Goal: Task Accomplishment & Management: Manage account settings

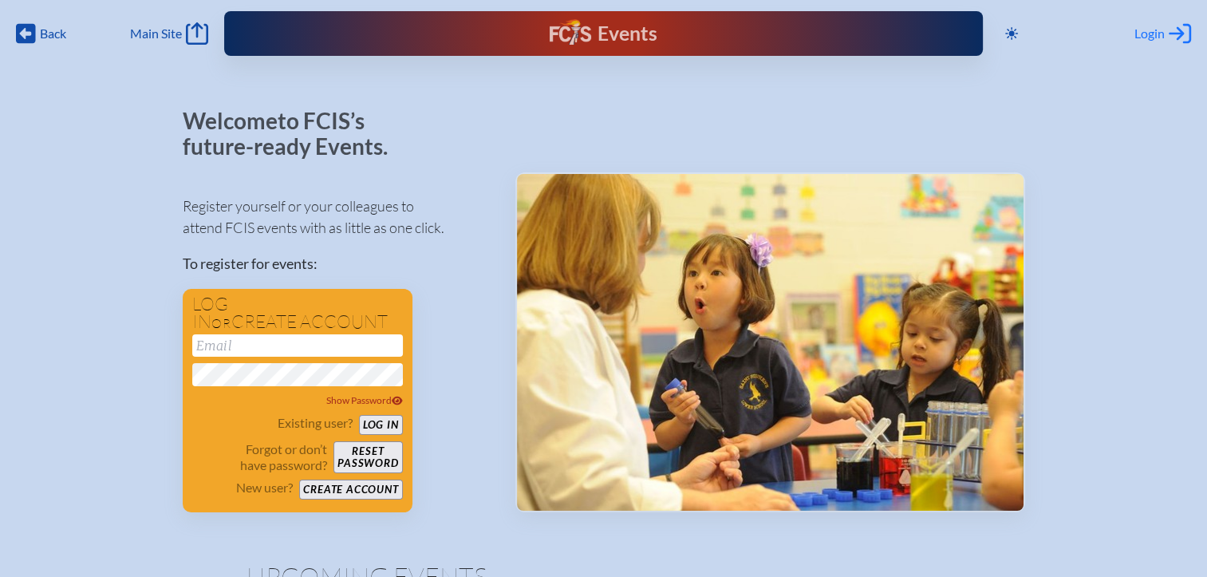
type input "[EMAIL_ADDRESS][DOMAIN_NAME]"
click at [1146, 33] on span "Login" at bounding box center [1149, 34] width 30 height 16
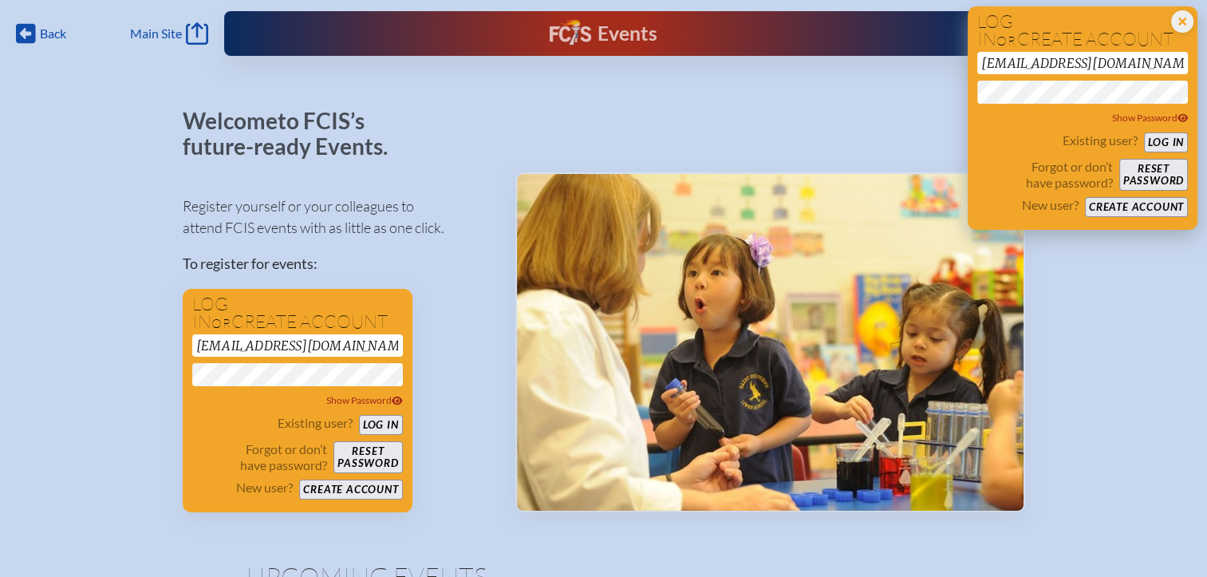
click at [1151, 136] on button "Log in" at bounding box center [1166, 142] width 44 height 20
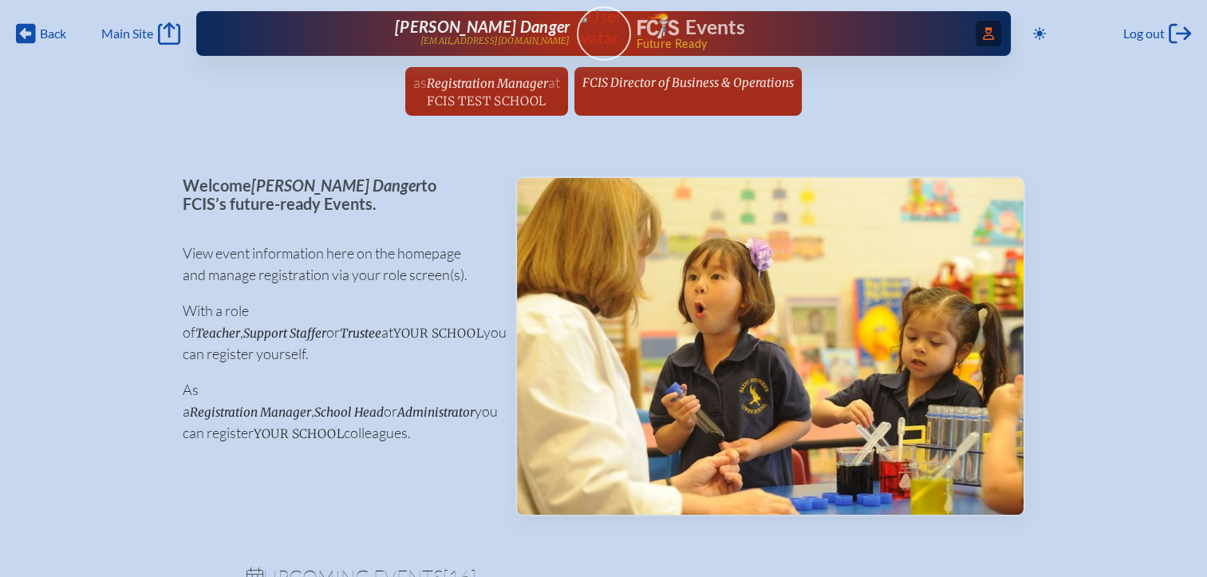
click at [987, 33] on icon "Access Users..." at bounding box center [988, 33] width 11 height 13
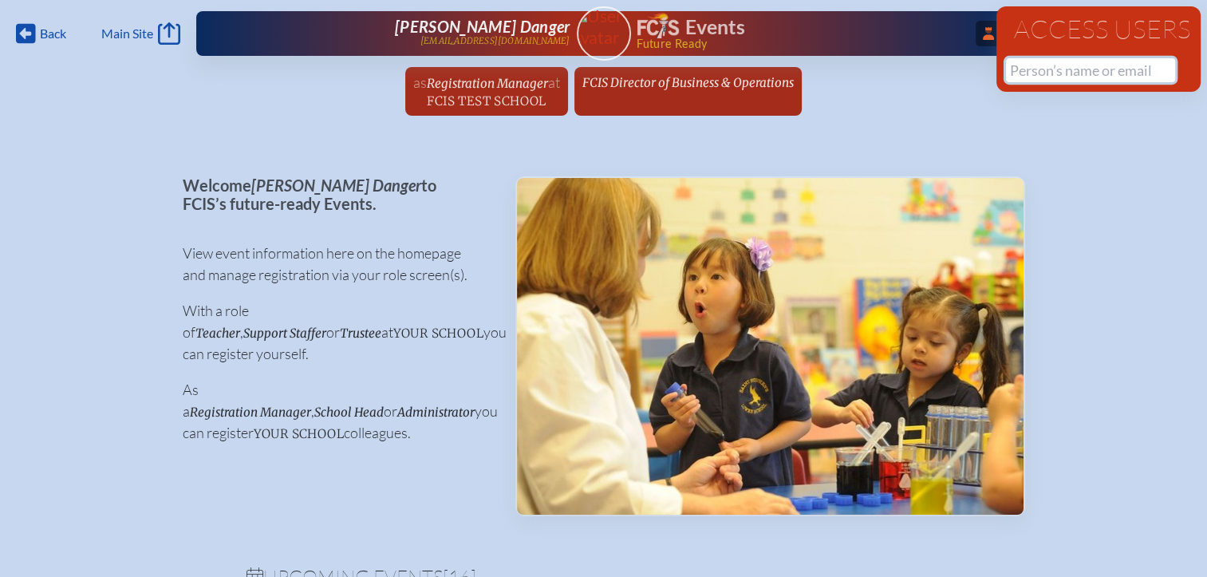
click at [1032, 69] on input "text" at bounding box center [1090, 70] width 169 height 24
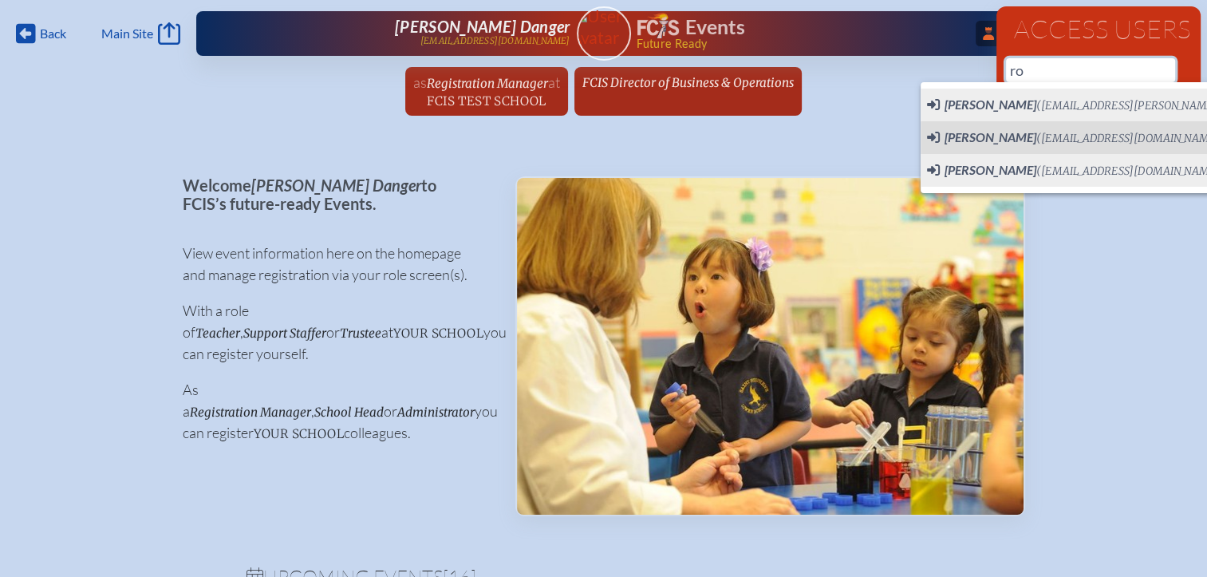
type input "r"
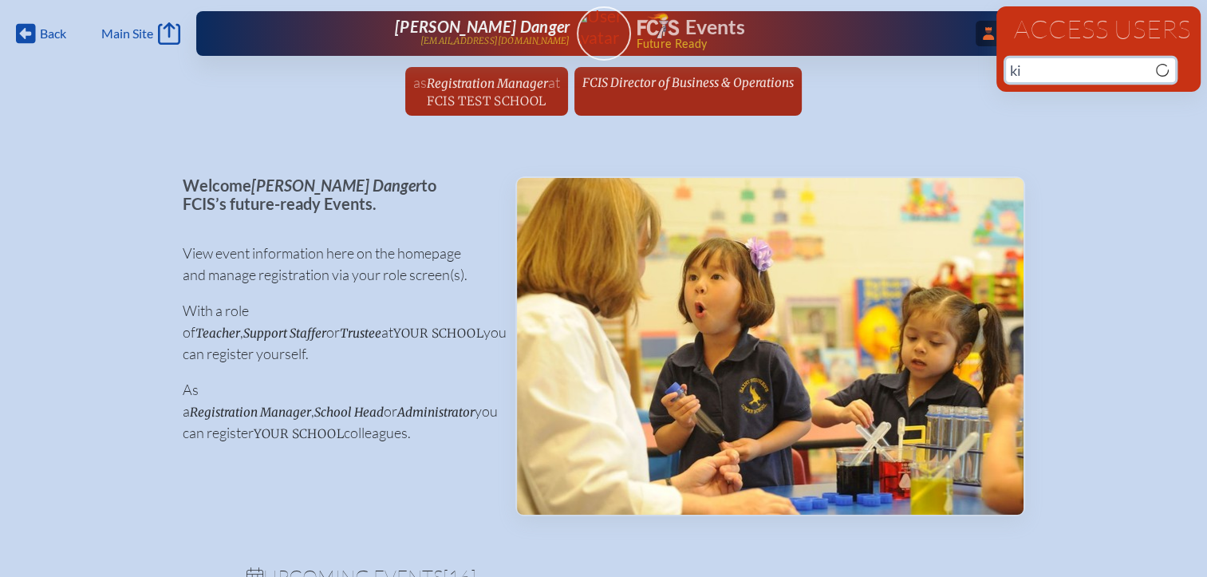
type input "k"
type input "r"
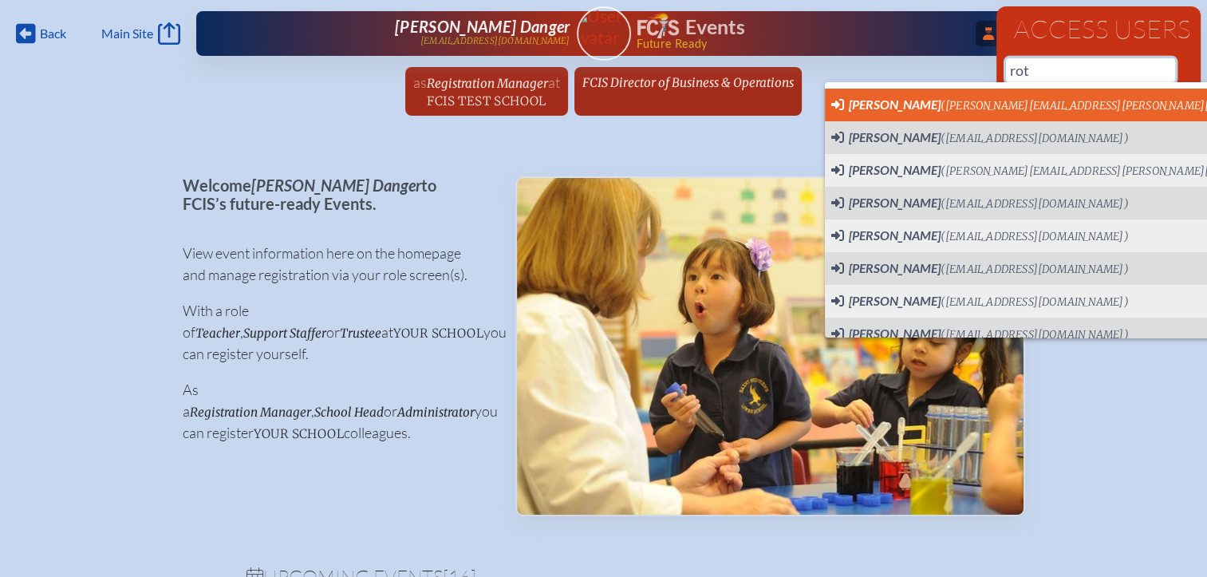
scroll to position [0, 12]
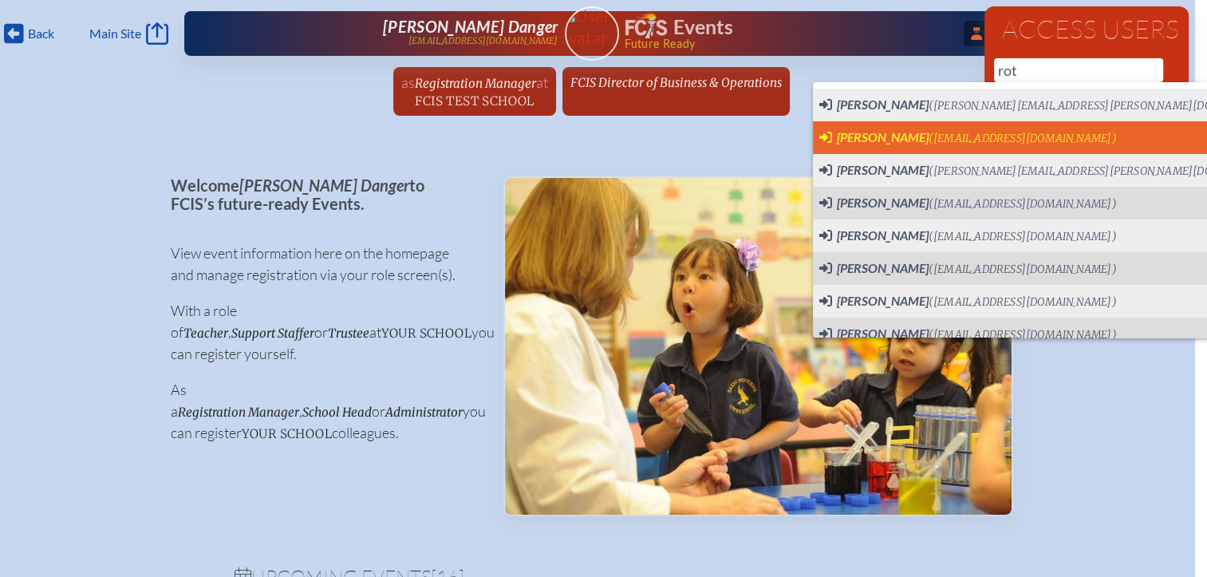
click at [938, 136] on span "(krotella@saintmarks.com)" at bounding box center [1023, 139] width 188 height 14
type input "[EMAIL_ADDRESS][DOMAIN_NAME]"
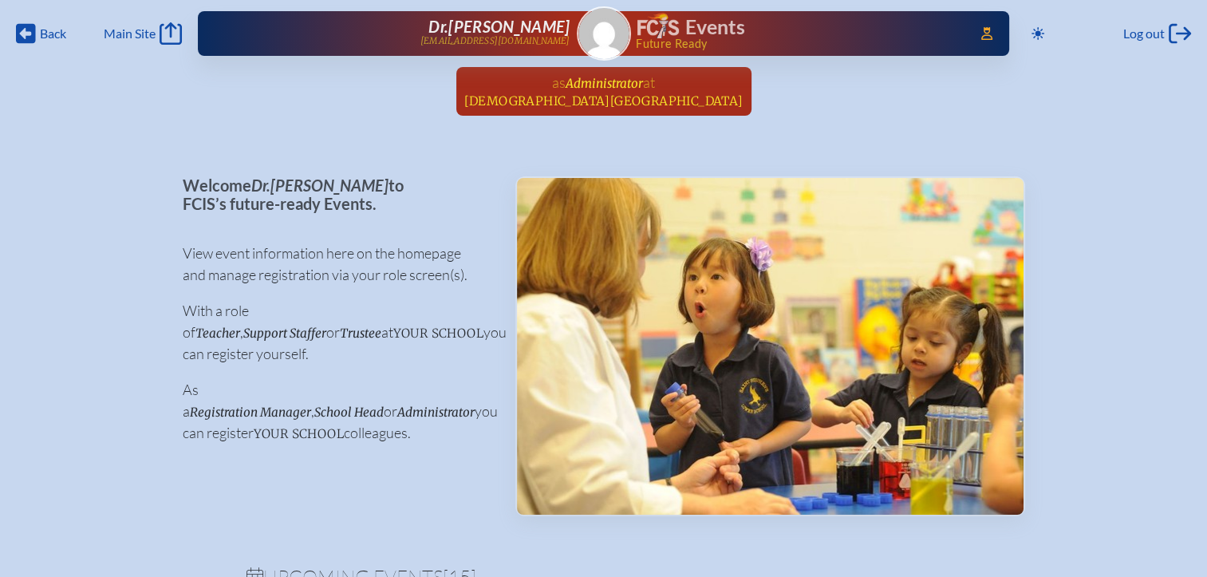
click at [653, 107] on link "as Administrator at [GEOGRAPHIC_DATA] since [DATE]" at bounding box center [604, 91] width 292 height 49
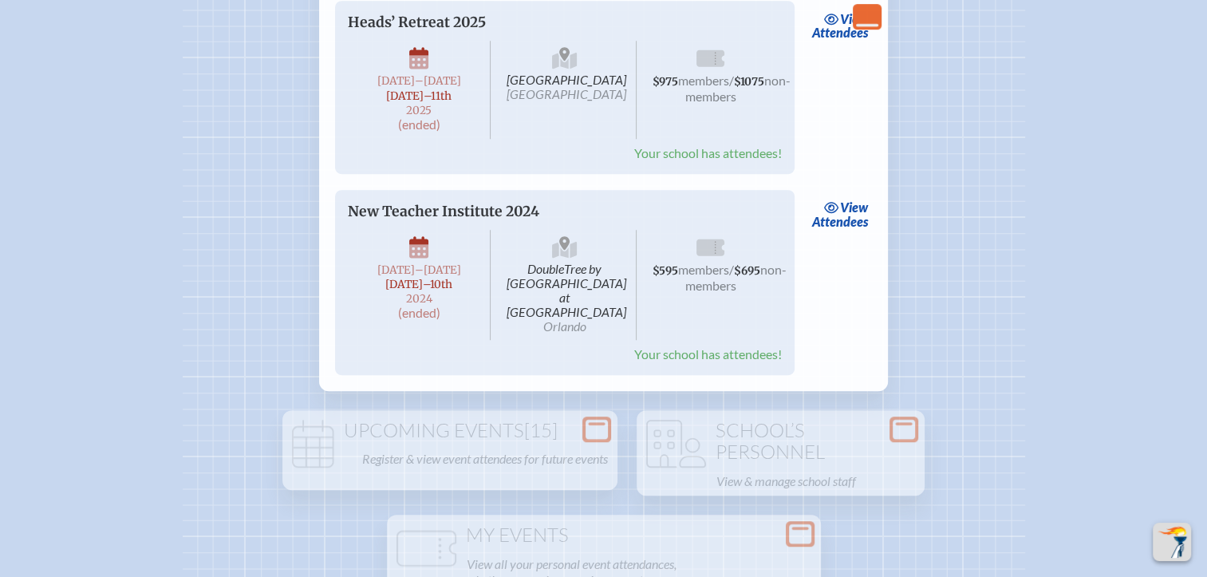
scroll to position [957, 0]
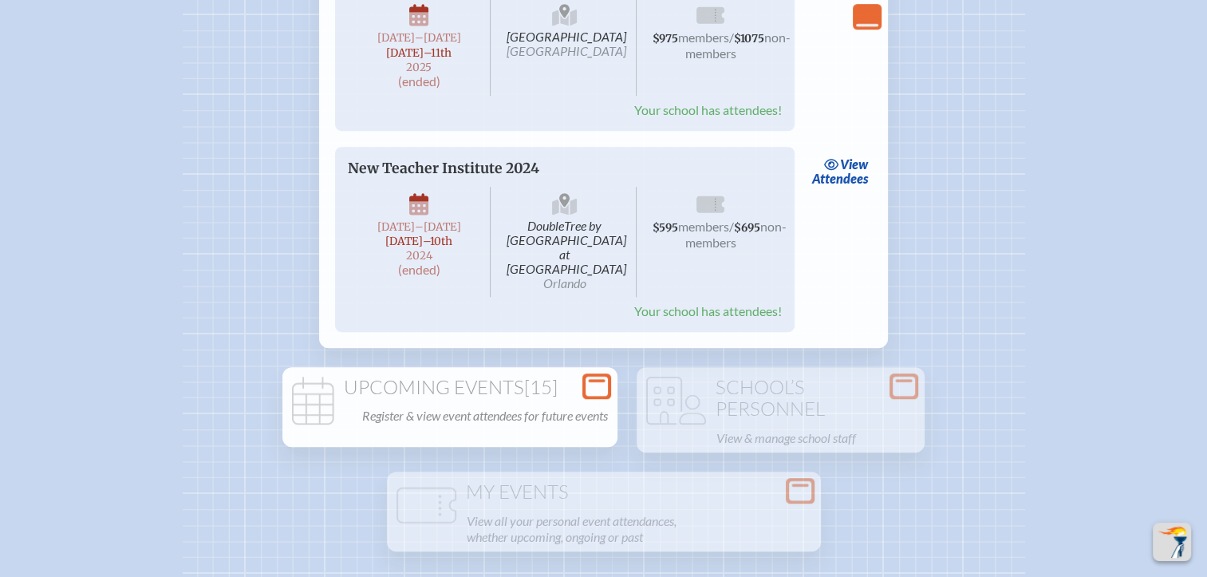
click at [552, 377] on div "Upcoming Events [15] Register & view event attendees for future events" at bounding box center [450, 402] width 329 height 51
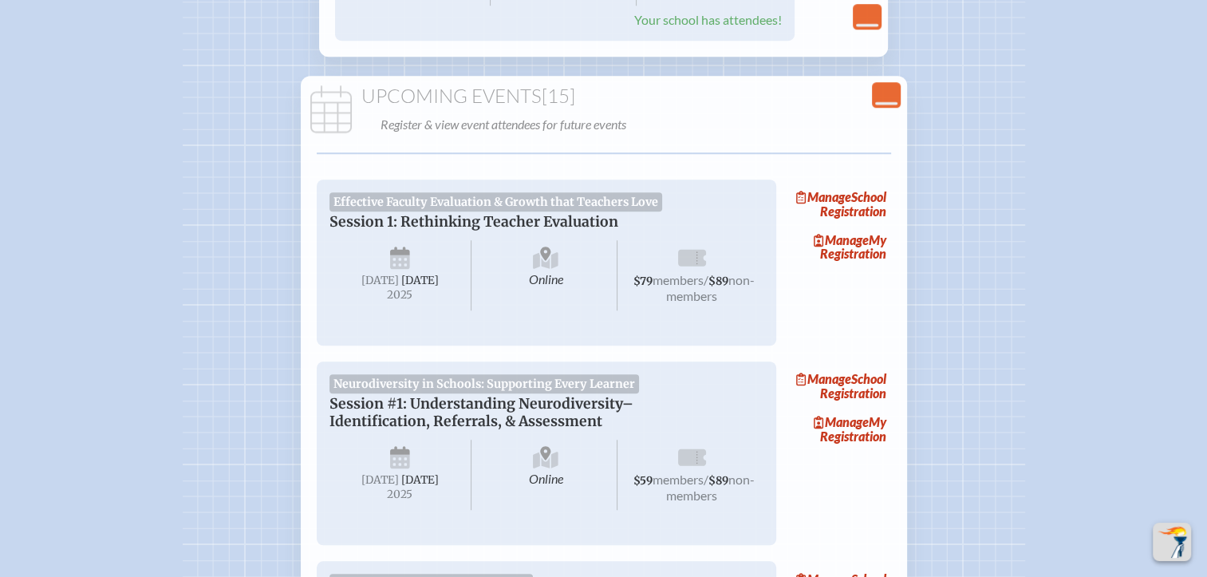
scroll to position [1276, 0]
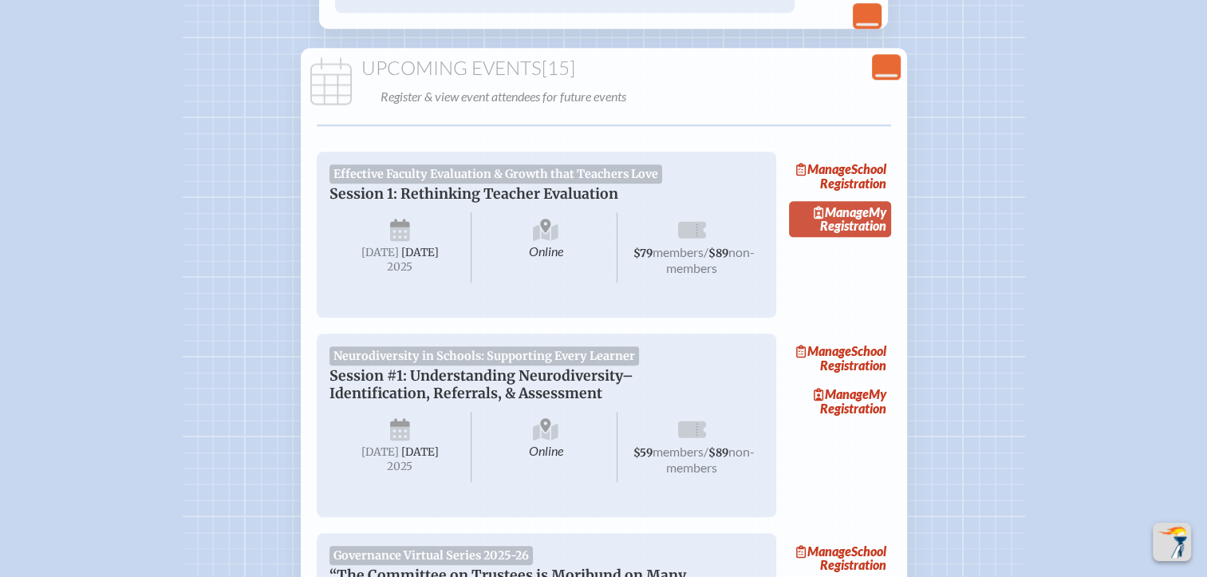
click at [873, 201] on link "Manage My Registration" at bounding box center [840, 219] width 102 height 37
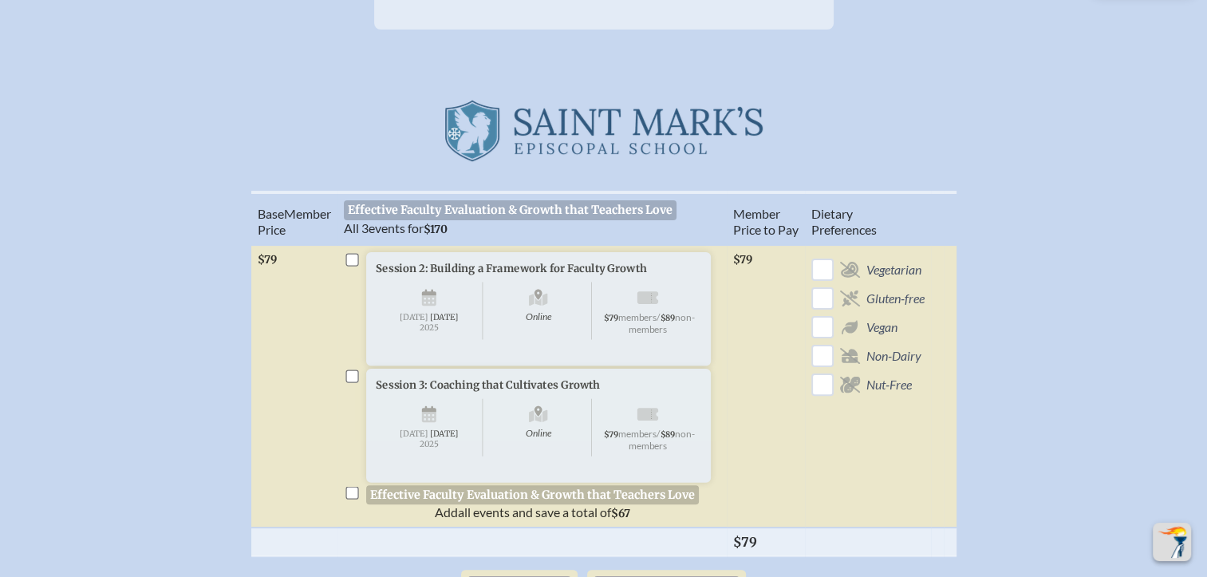
scroll to position [399, 0]
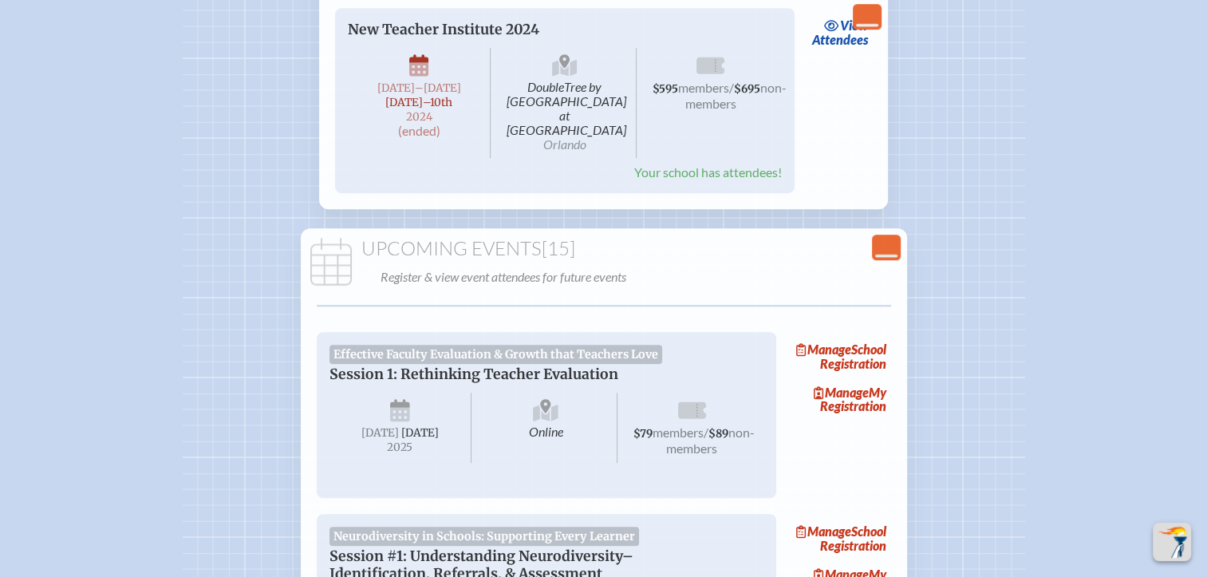
scroll to position [1197, 0]
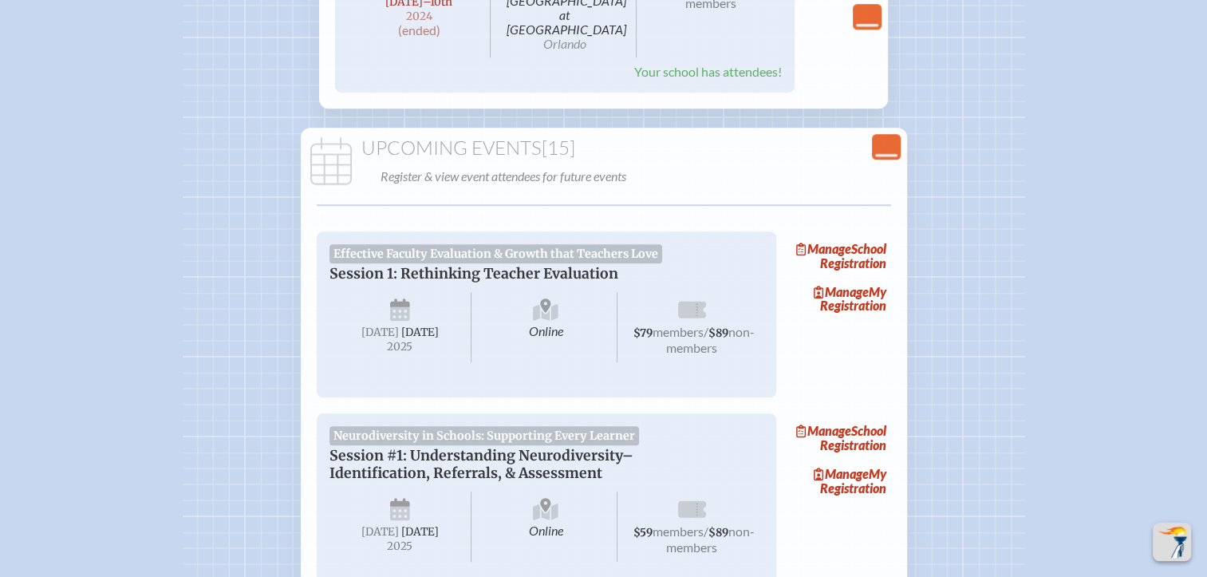
drag, startPoint x: 871, startPoint y: 265, endPoint x: 889, endPoint y: 270, distance: 18.2
click at [871, 281] on link "Manage My Registration" at bounding box center [840, 299] width 102 height 37
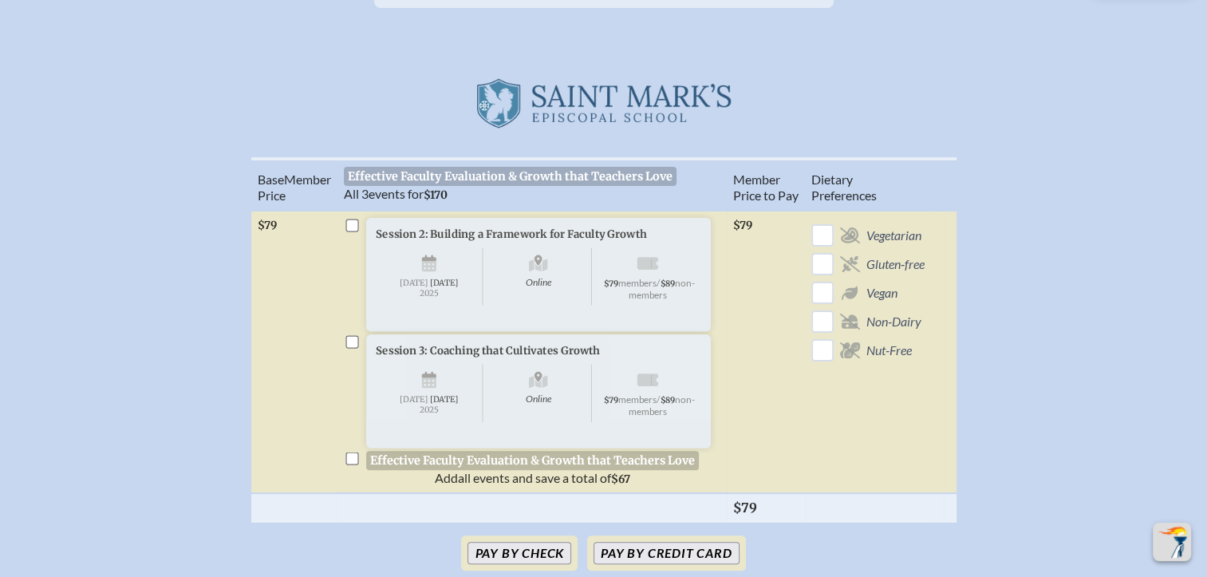
scroll to position [479, 0]
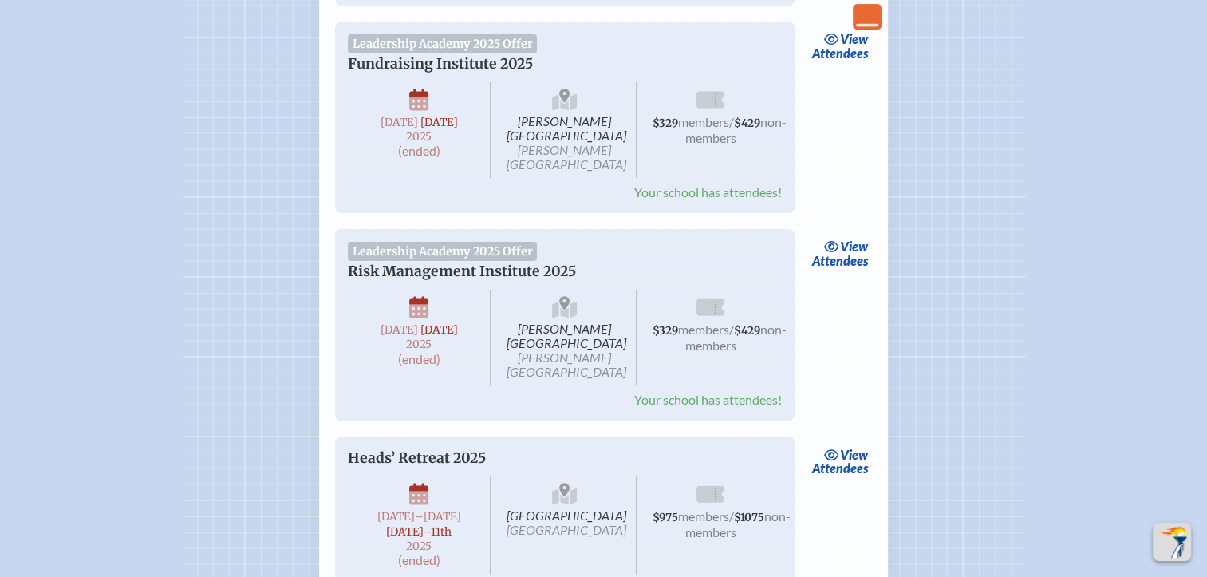
scroll to position [1197, 0]
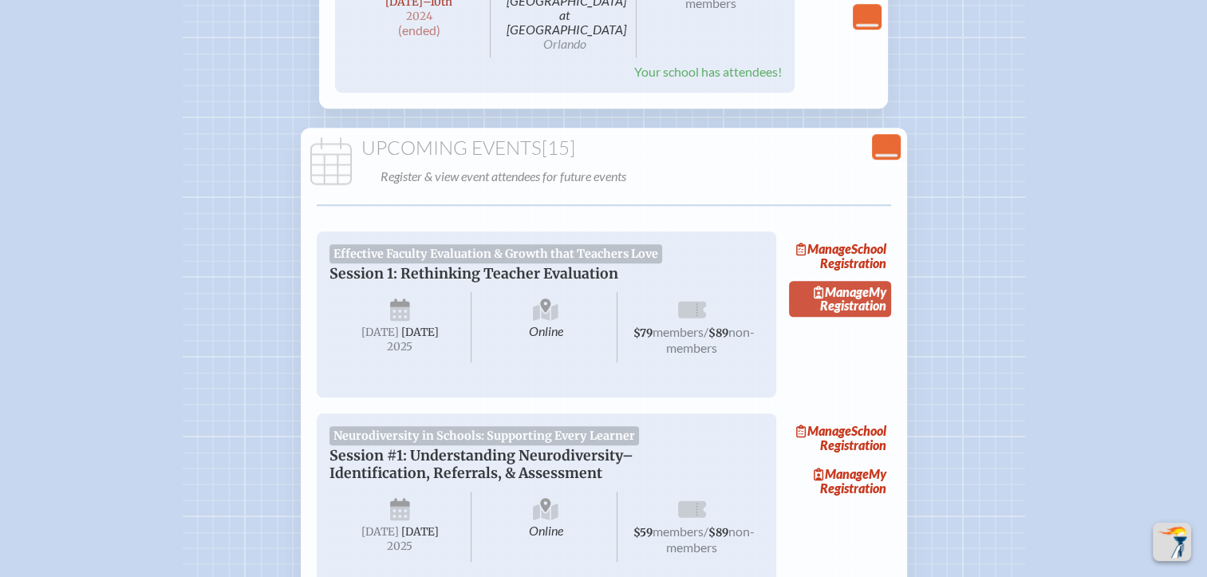
click at [830, 281] on link "Manage My Registration" at bounding box center [840, 299] width 102 height 37
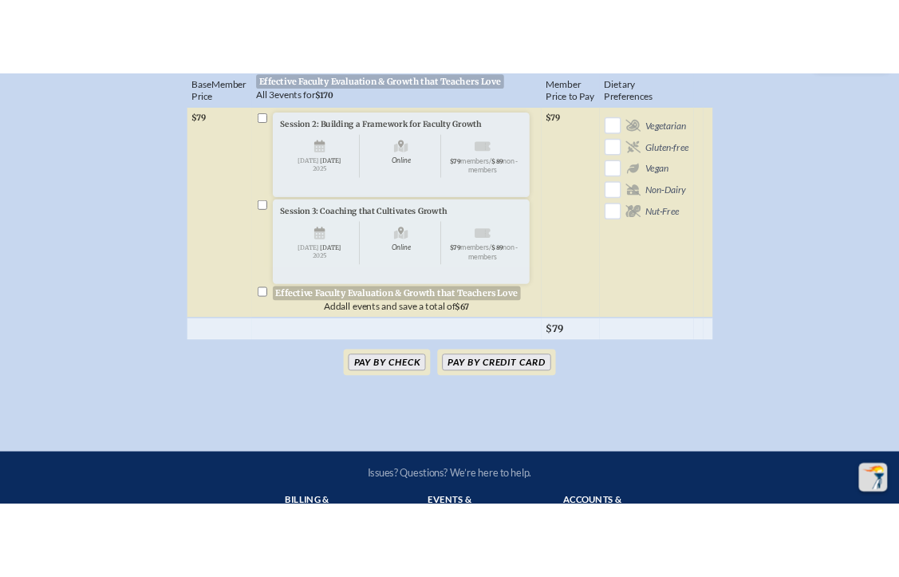
scroll to position [479, 0]
